Goal: Information Seeking & Learning: Learn about a topic

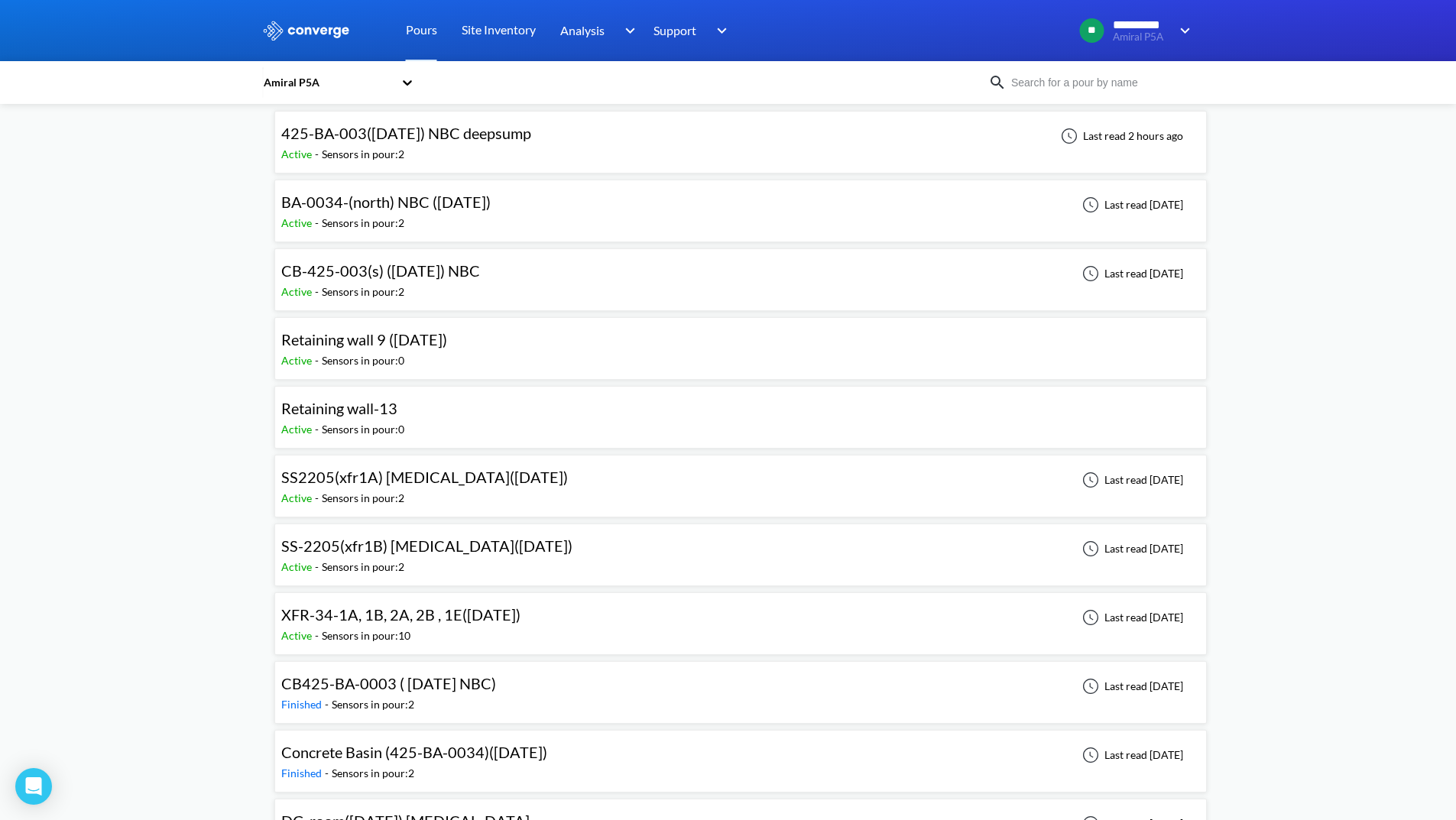
scroll to position [77, 0]
click at [431, 637] on div "Active - Sensors in pour: 10" at bounding box center [405, 635] width 247 height 17
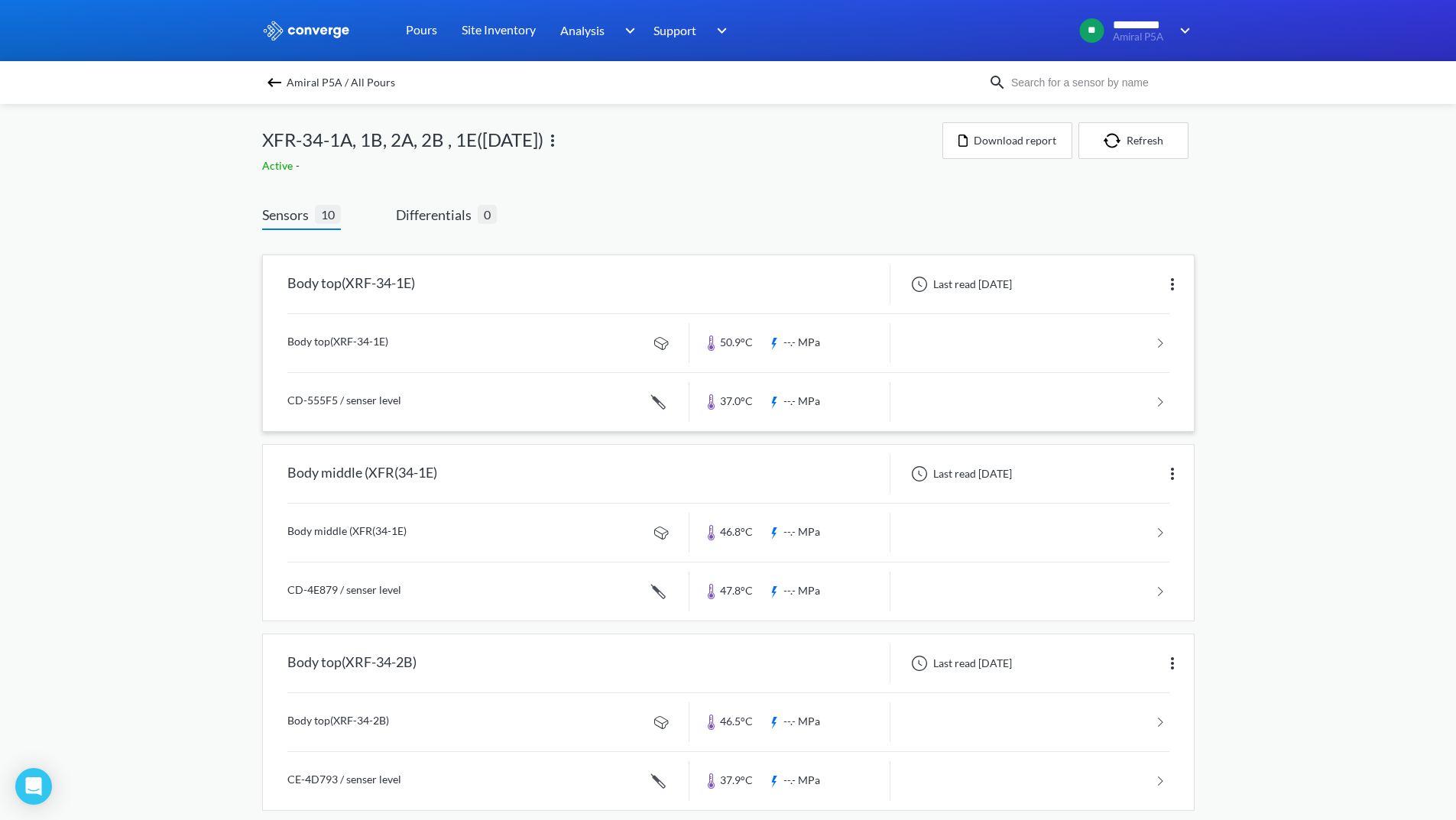
click at [1055, 354] on link at bounding box center [728, 343] width 882 height 58
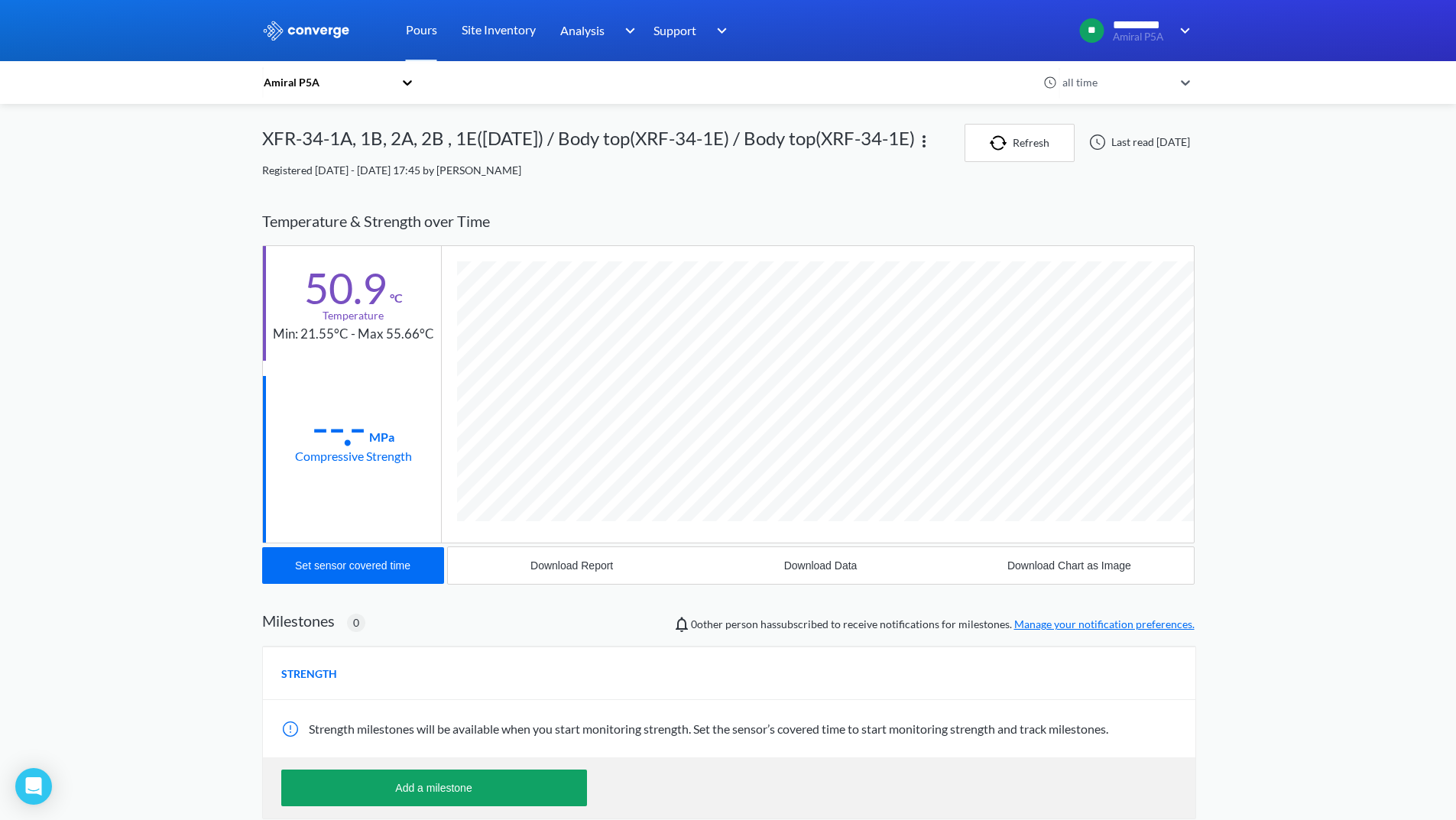
scroll to position [807, 933]
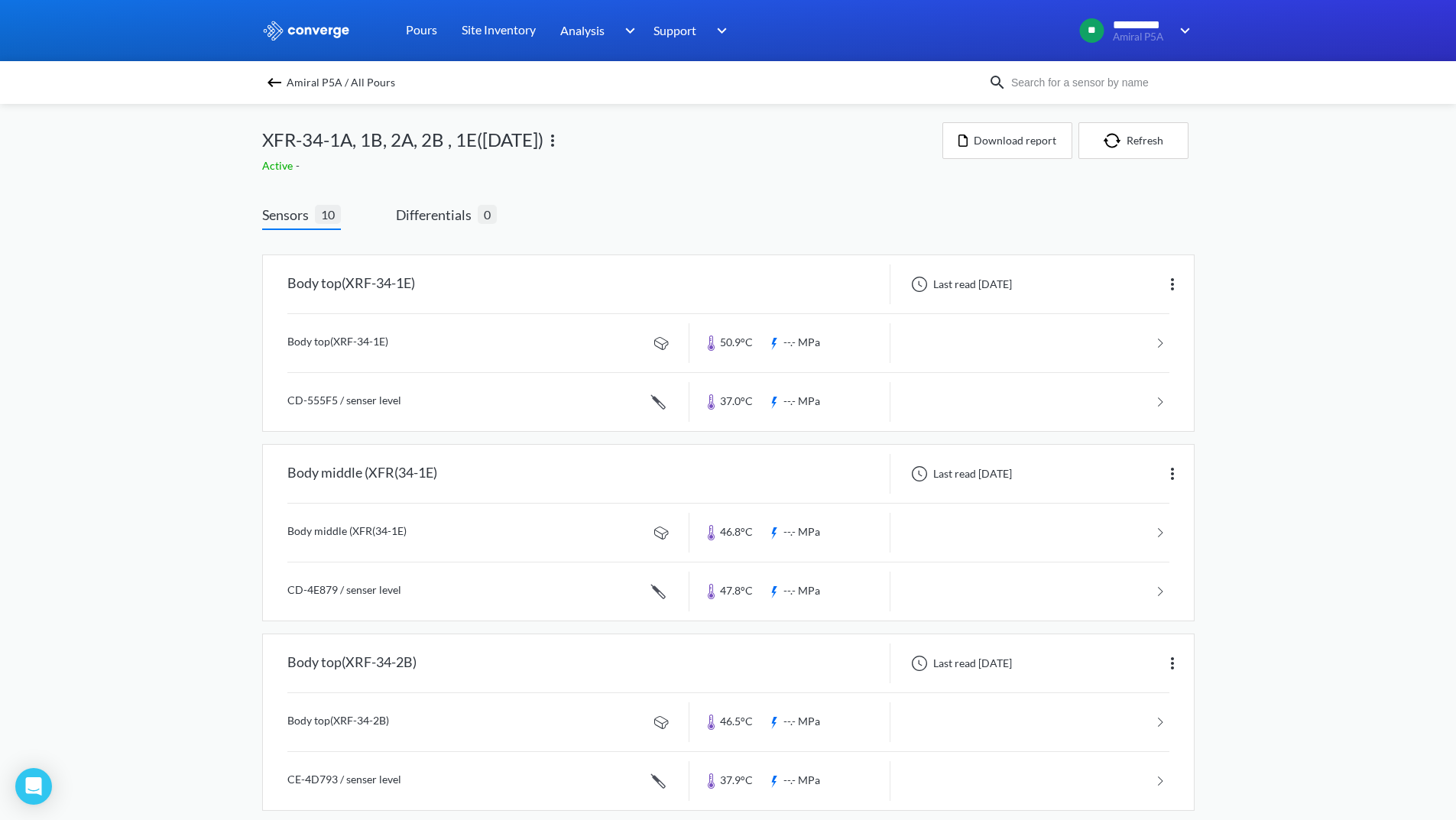
click at [276, 84] on img at bounding box center [274, 82] width 19 height 19
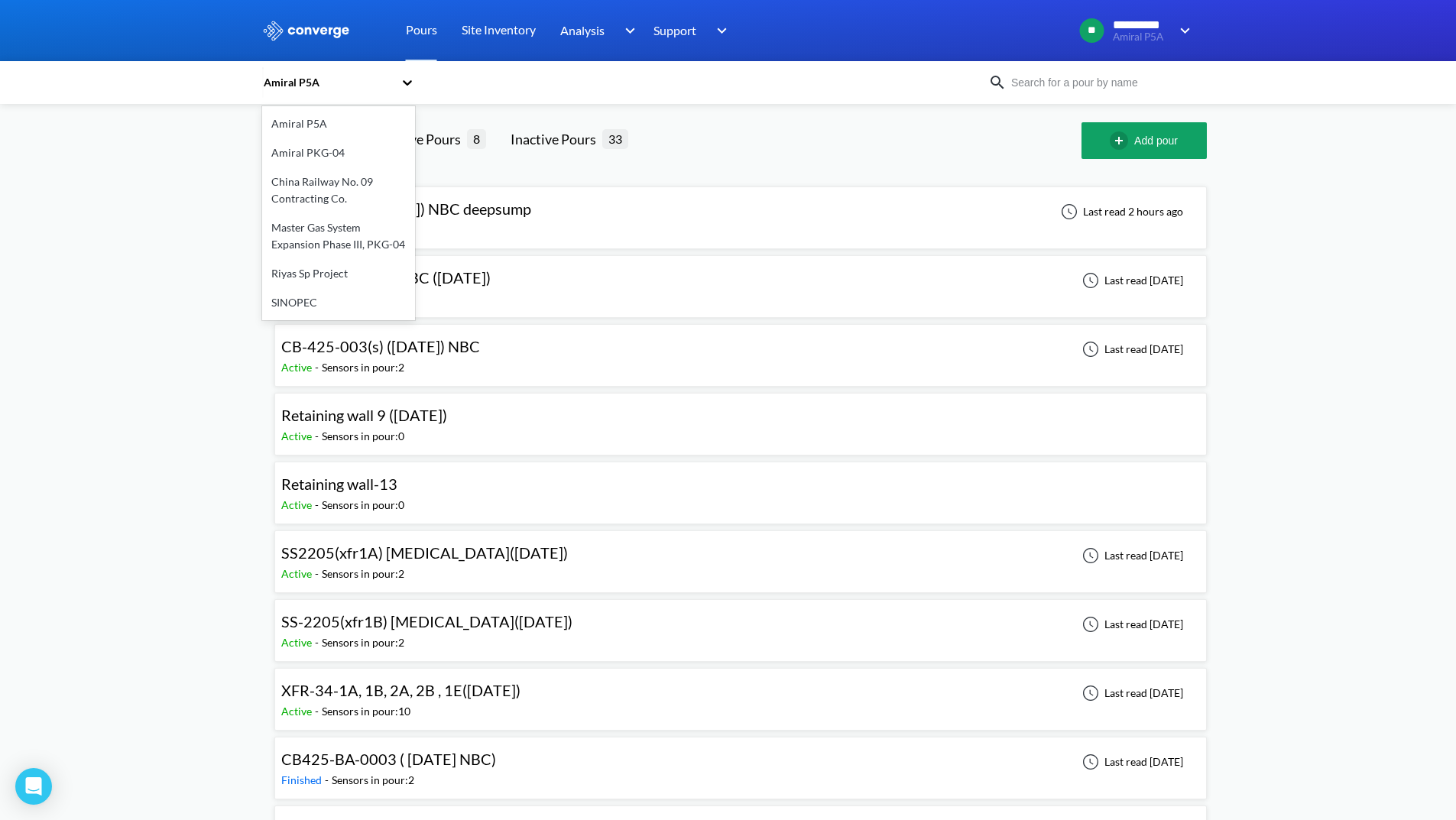
click at [413, 83] on icon at bounding box center [406, 82] width 15 height 15
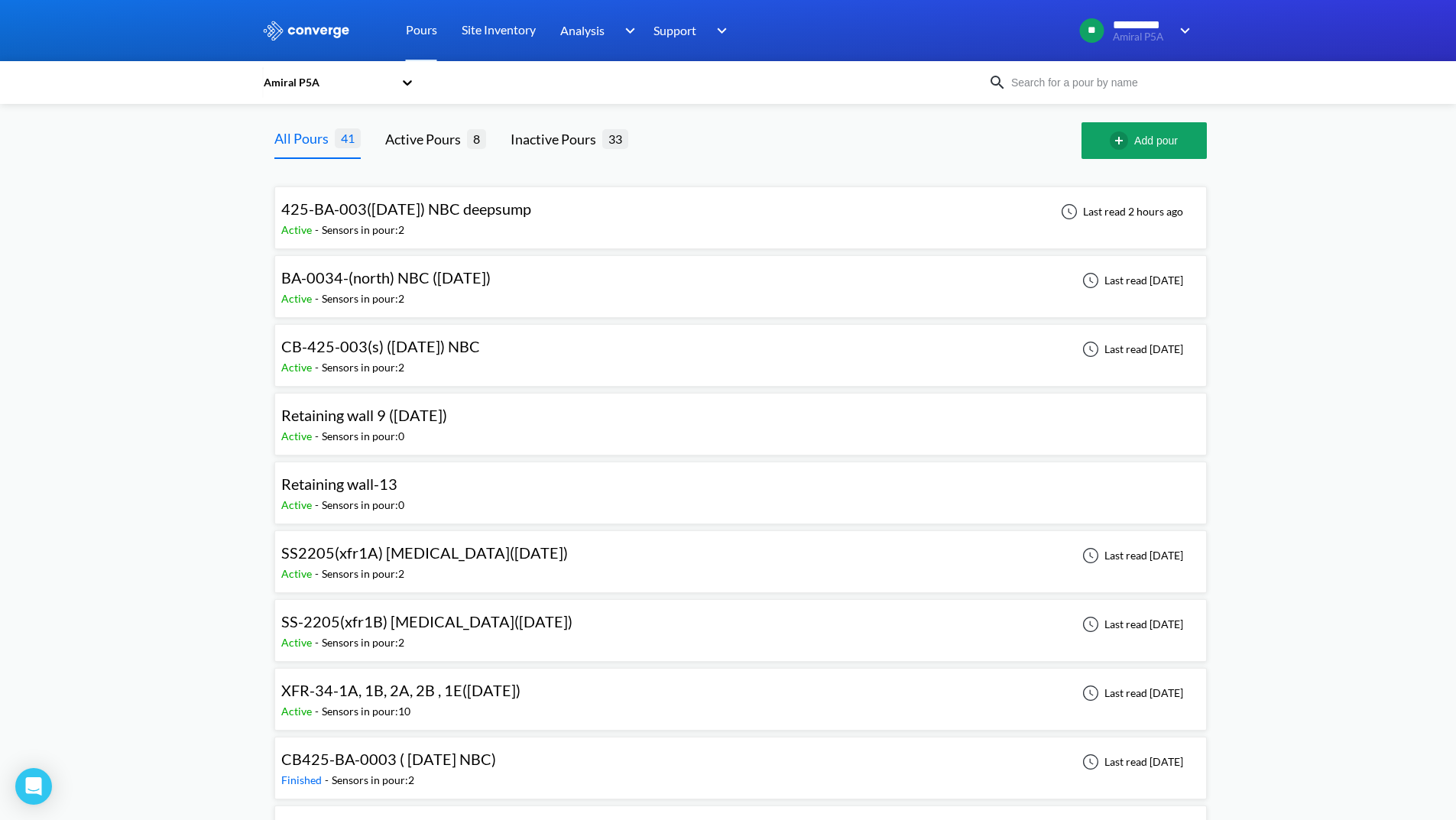
click at [674, 230] on div "425-BA-003([DATE]) NBC deepsump Active - Sensors in pour: 2 Last read 2 hours a…" at bounding box center [741, 217] width 918 height 49
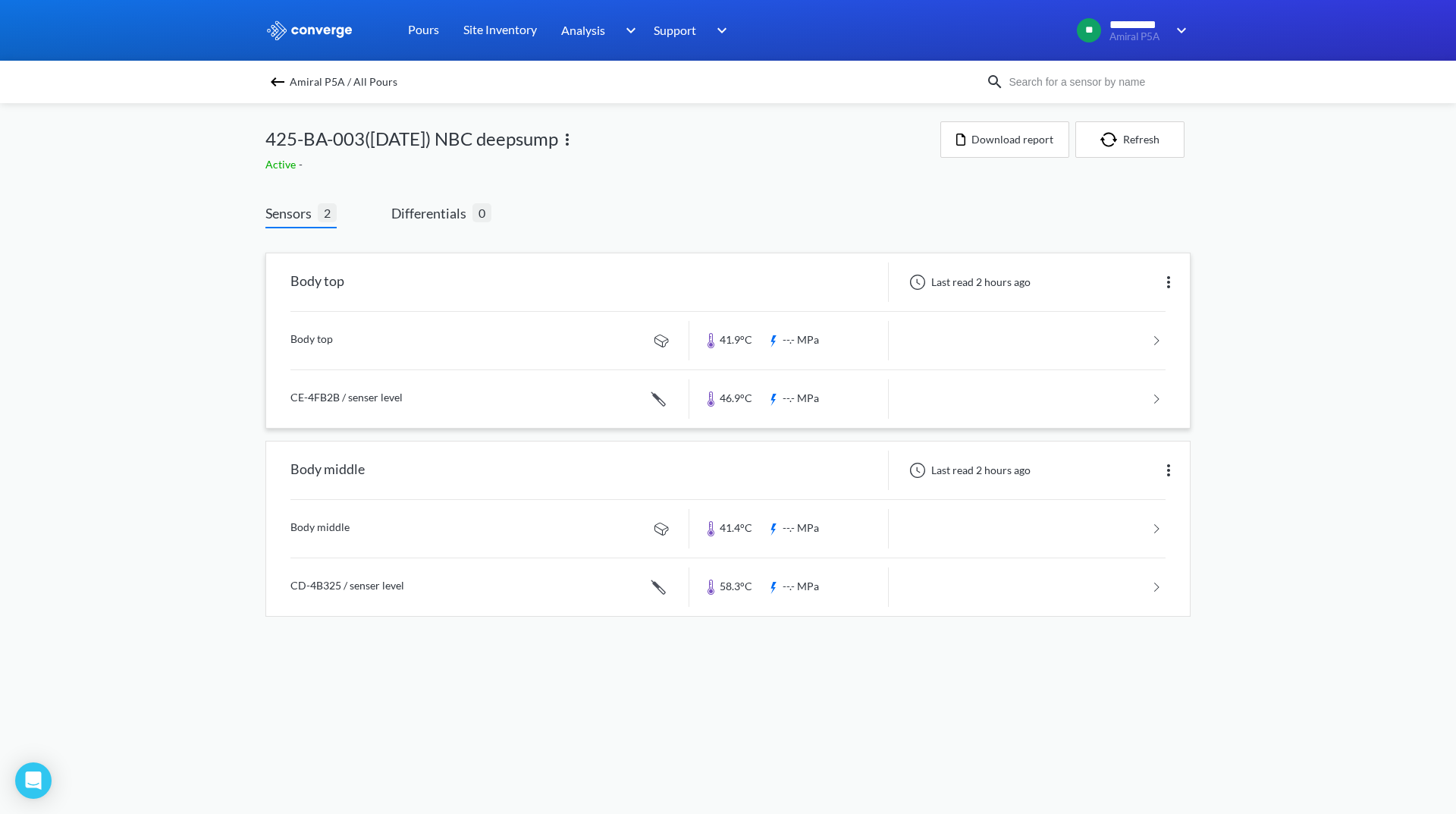
click at [1055, 349] on link at bounding box center [728, 340] width 875 height 58
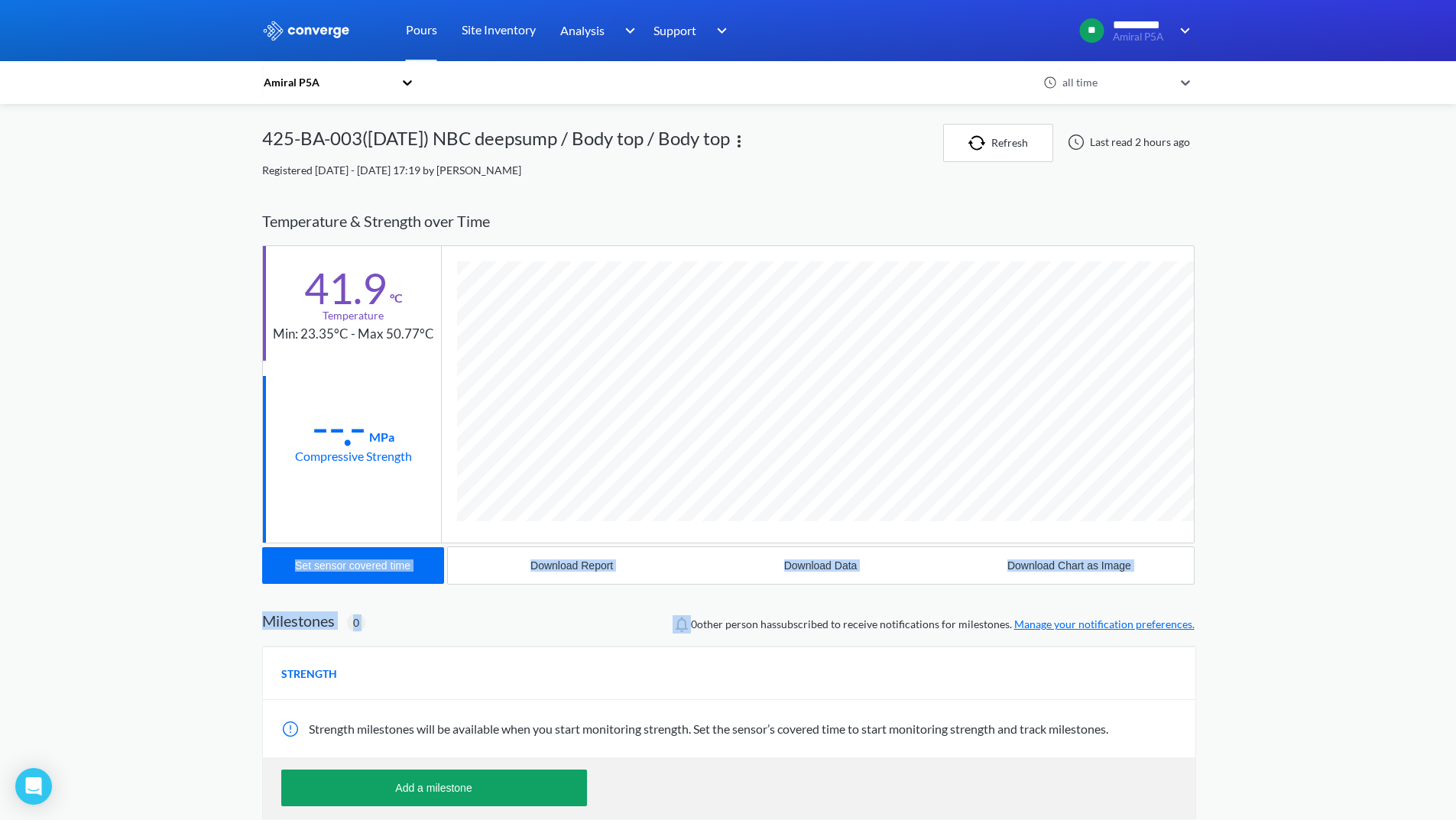
scroll to position [807, 933]
click at [1022, 331] on div "Amiral P5A all time 425-BA-003([DATE]) NBC deepsump / Body top / Body top Refre…" at bounding box center [728, 527] width 933 height 807
click at [959, 682] on div "STRENGTH" at bounding box center [729, 674] width 933 height 54
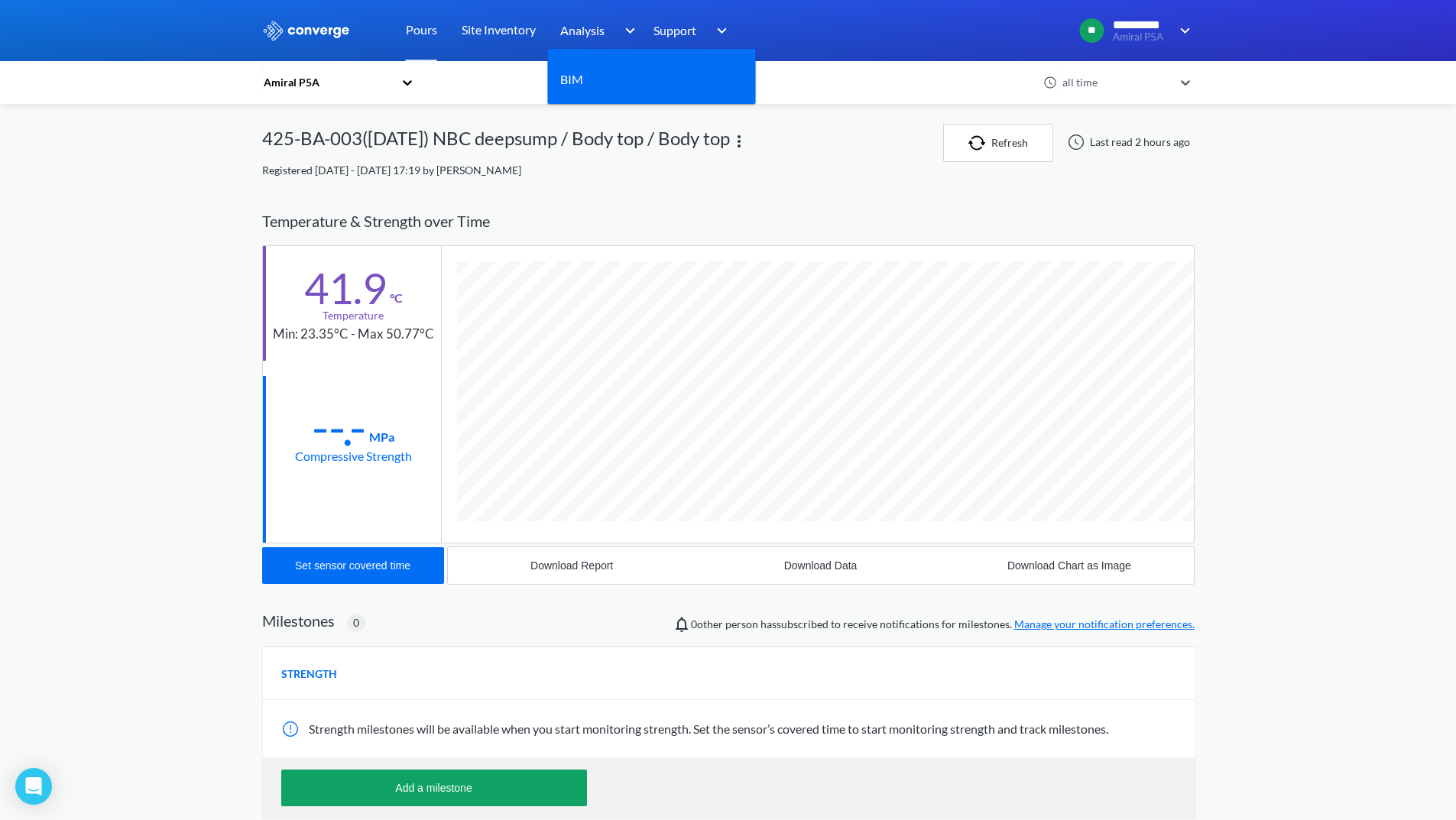
click at [631, 30] on img at bounding box center [626, 30] width 24 height 19
click at [606, 88] on div "BIM" at bounding box center [651, 79] width 183 height 38
click at [570, 74] on link "BIM" at bounding box center [572, 79] width 23 height 19
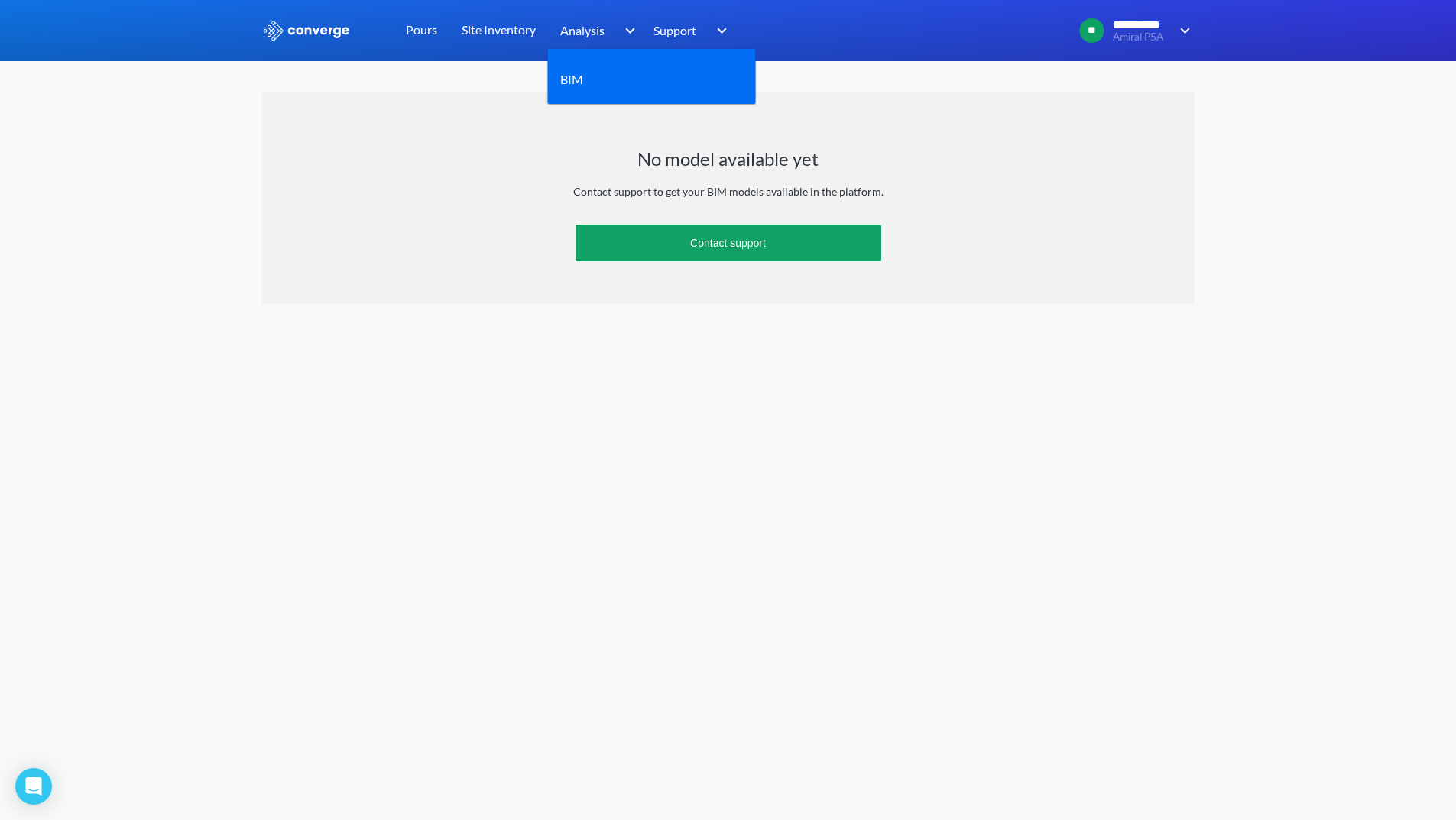
click at [632, 29] on img at bounding box center [626, 30] width 24 height 19
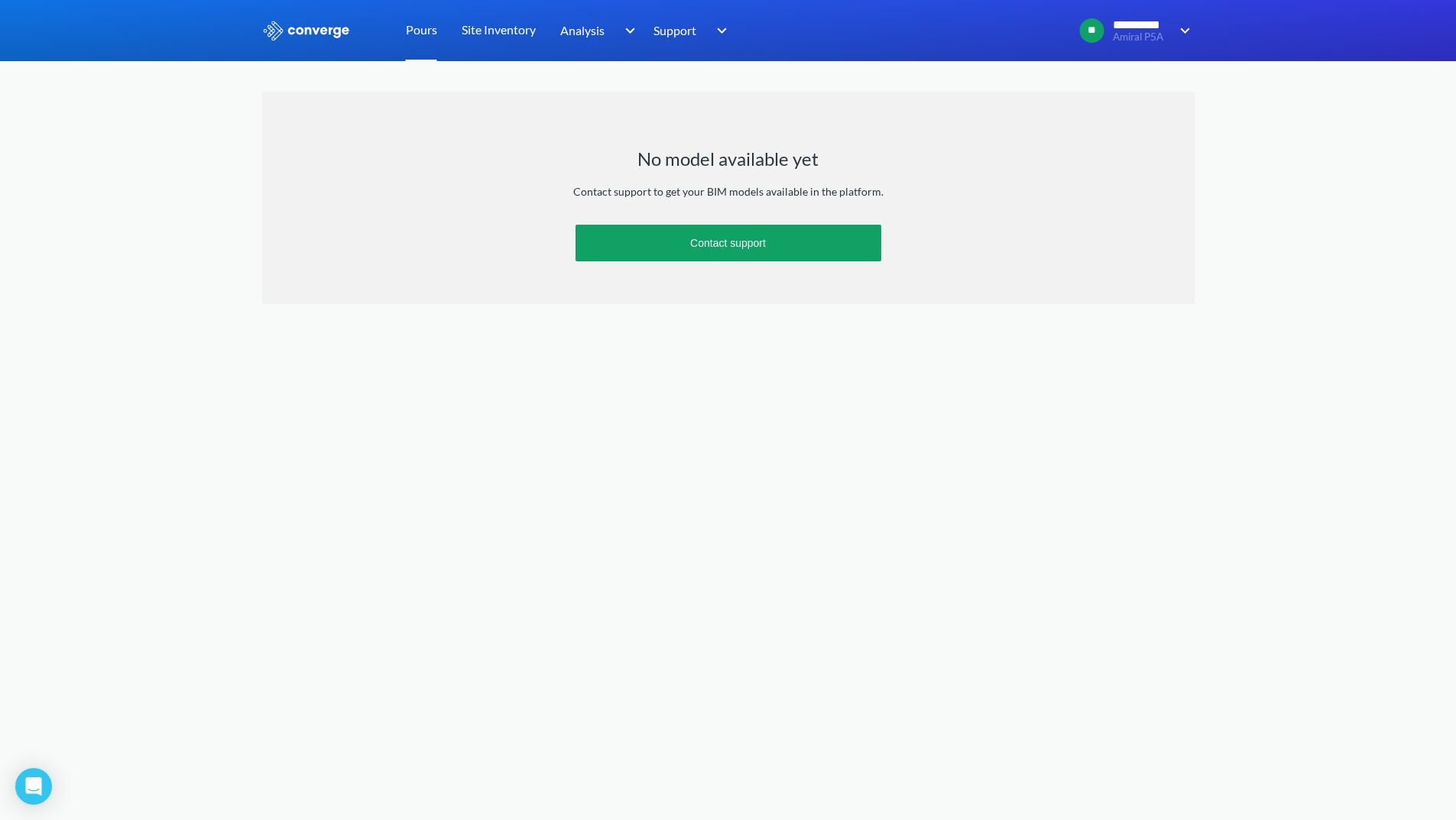
click at [426, 25] on link "Pours" at bounding box center [421, 30] width 31 height 61
